Goal: Transaction & Acquisition: Purchase product/service

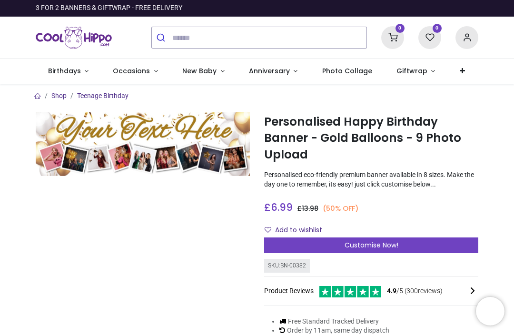
click at [365, 242] on span "Customise Now!" at bounding box center [372, 246] width 54 height 10
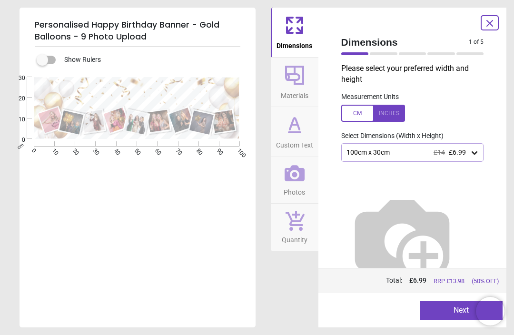
click at [447, 307] on button "Next" at bounding box center [461, 310] width 83 height 19
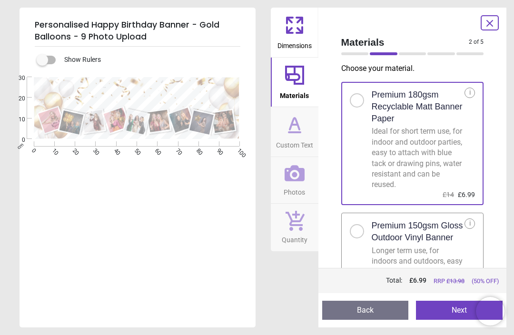
click at [461, 311] on button "Next" at bounding box center [459, 310] width 87 height 19
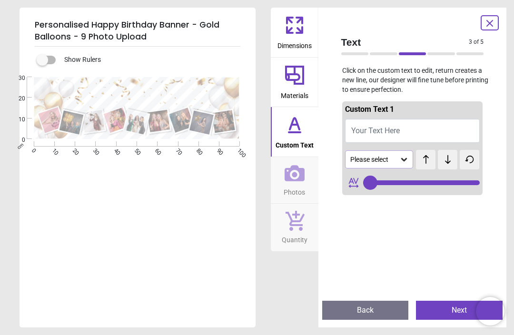
type input "**"
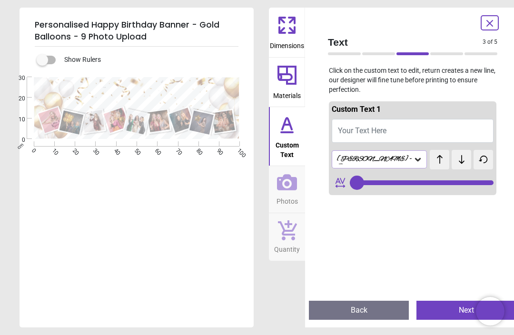
click at [422, 128] on button "Your Text Here" at bounding box center [413, 131] width 162 height 24
click at [379, 128] on span "Your Text Here" at bounding box center [362, 130] width 49 height 9
type textarea "**"
type input "**"
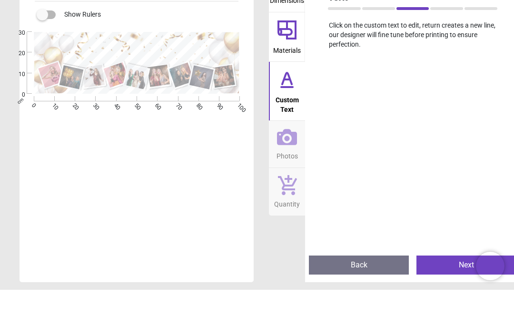
scroll to position [200, 0]
type textarea "**********"
click at [296, 175] on icon at bounding box center [287, 183] width 20 height 16
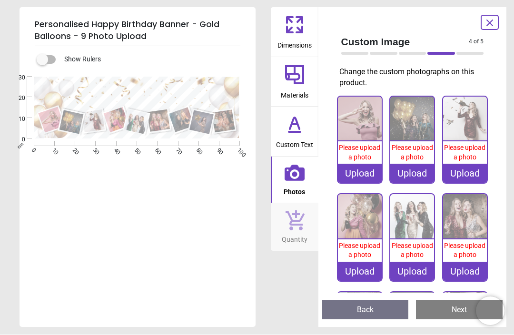
click at [368, 131] on img at bounding box center [360, 119] width 44 height 44
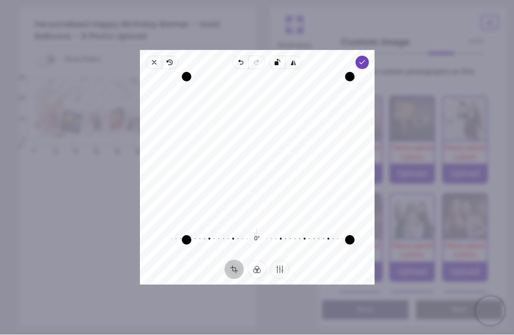
click at [369, 56] on span "Done" at bounding box center [361, 62] width 13 height 13
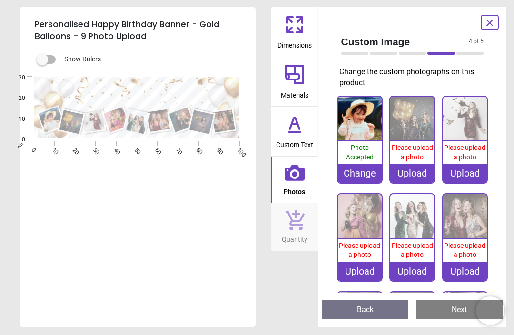
click at [415, 120] on img at bounding box center [413, 119] width 44 height 44
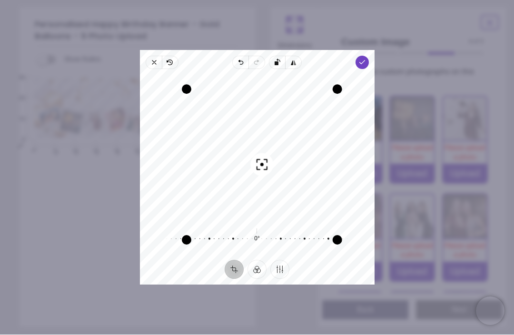
click at [366, 59] on icon "button" at bounding box center [362, 63] width 8 height 8
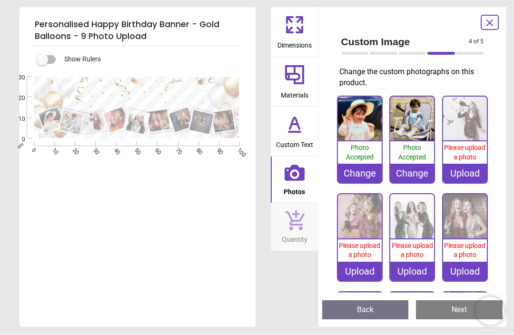
click at [468, 125] on img at bounding box center [465, 119] width 44 height 44
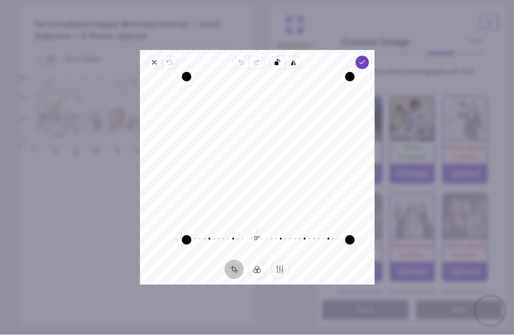
click at [234, 279] on button "Crop" at bounding box center [234, 269] width 19 height 19
click at [237, 279] on button "Crop" at bounding box center [234, 269] width 19 height 19
click at [234, 279] on button "Crop" at bounding box center [234, 269] width 19 height 19
click at [235, 279] on button "Crop" at bounding box center [234, 269] width 19 height 19
click at [273, 58] on span "Rotate left" at bounding box center [277, 62] width 16 height 13
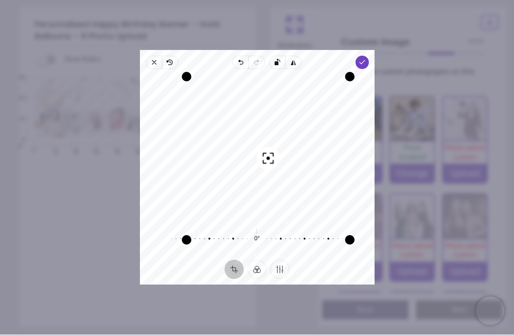
click at [150, 59] on icon "button" at bounding box center [154, 63] width 8 height 8
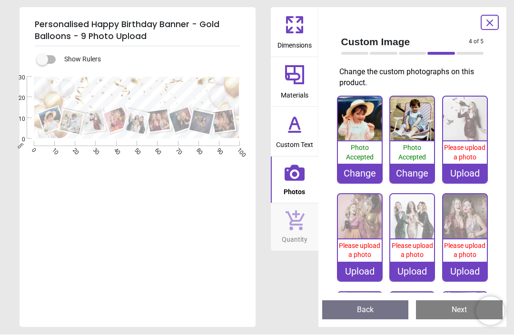
click at [471, 135] on img at bounding box center [465, 119] width 44 height 44
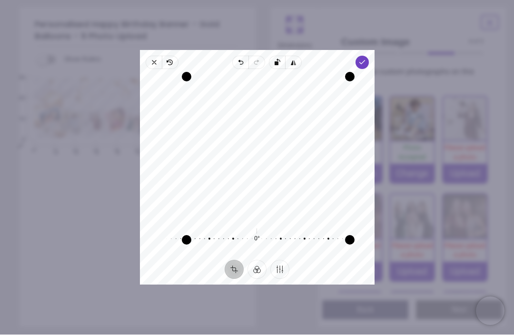
click at [366, 59] on icon "button" at bounding box center [362, 63] width 8 height 8
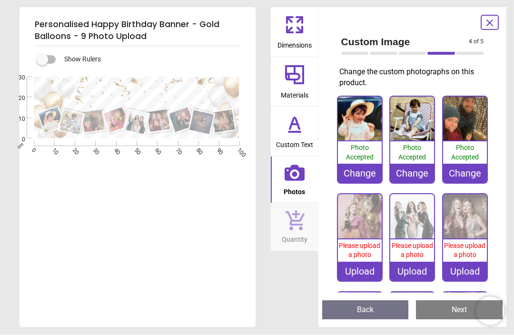
click at [366, 237] on img at bounding box center [360, 217] width 44 height 44
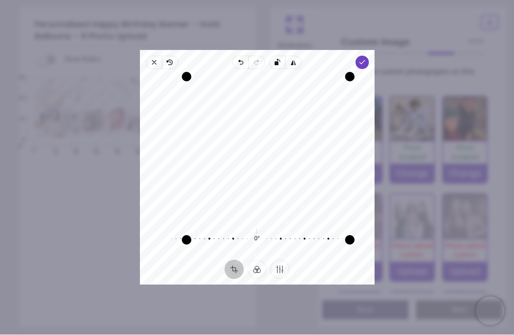
click at [366, 59] on icon "button" at bounding box center [362, 63] width 8 height 8
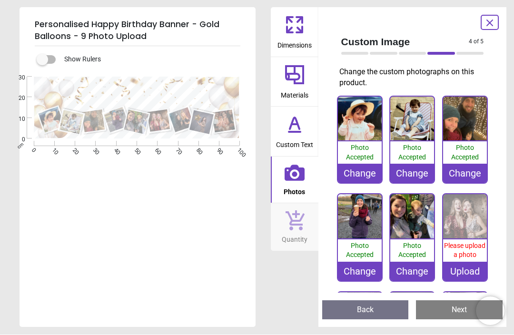
click at [469, 221] on img at bounding box center [465, 217] width 44 height 44
click at [469, 225] on img at bounding box center [465, 217] width 44 height 44
click at [472, 225] on img at bounding box center [465, 217] width 44 height 44
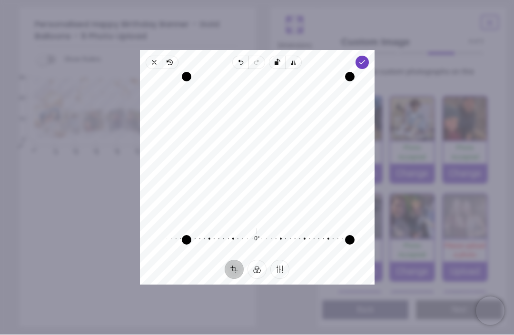
click at [369, 56] on span "Done" at bounding box center [361, 62] width 13 height 13
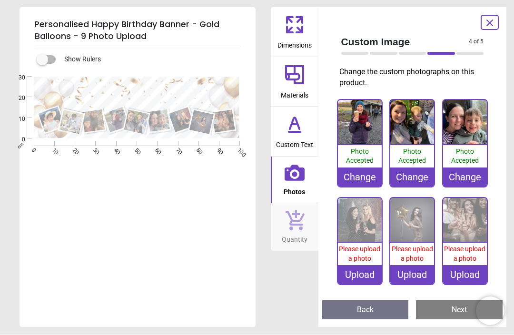
scroll to position [94, 0]
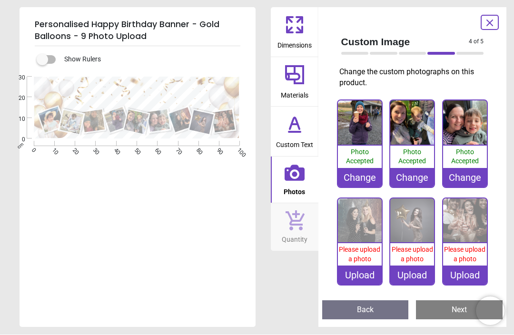
click at [366, 227] on img at bounding box center [360, 221] width 44 height 44
